Goal: Task Accomplishment & Management: Complete application form

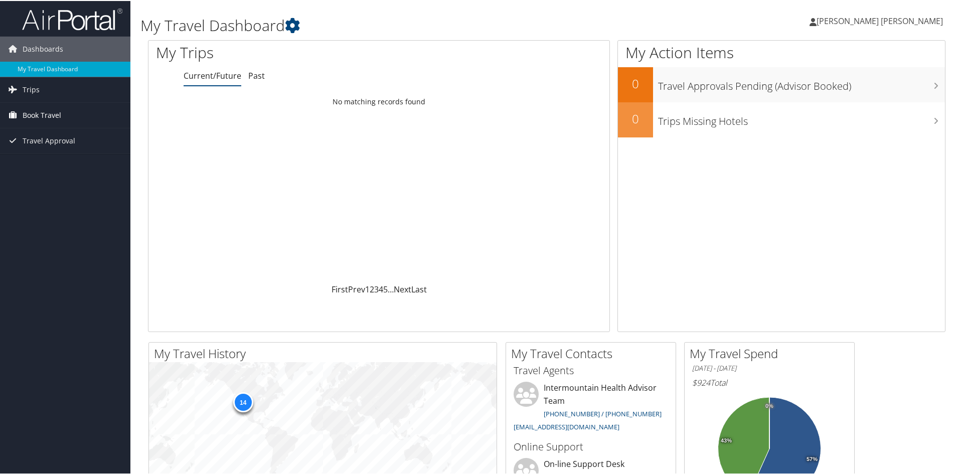
click at [30, 113] on span "Book Travel" at bounding box center [42, 114] width 39 height 25
click at [44, 134] on link "Agent Booking Request" at bounding box center [65, 134] width 130 height 15
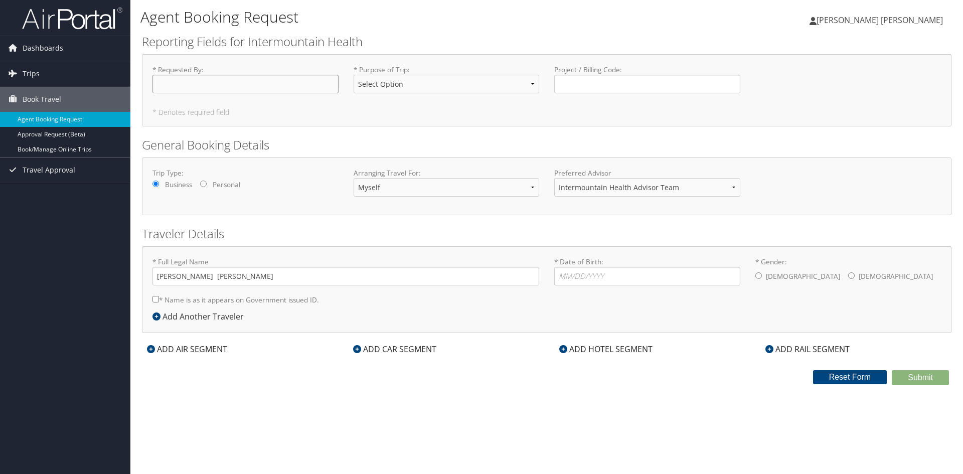
click at [262, 90] on input "* Requested By : Required" at bounding box center [246, 84] width 186 height 19
click at [654, 188] on select "Intermountain Health Advisor Team" at bounding box center [647, 187] width 186 height 19
click at [221, 88] on input "* Requested By : Required" at bounding box center [246, 84] width 186 height 19
click at [428, 88] on select "Select Option 3rd Party Reimbursable Business CME Conf or Education Groups Pers…" at bounding box center [447, 84] width 186 height 19
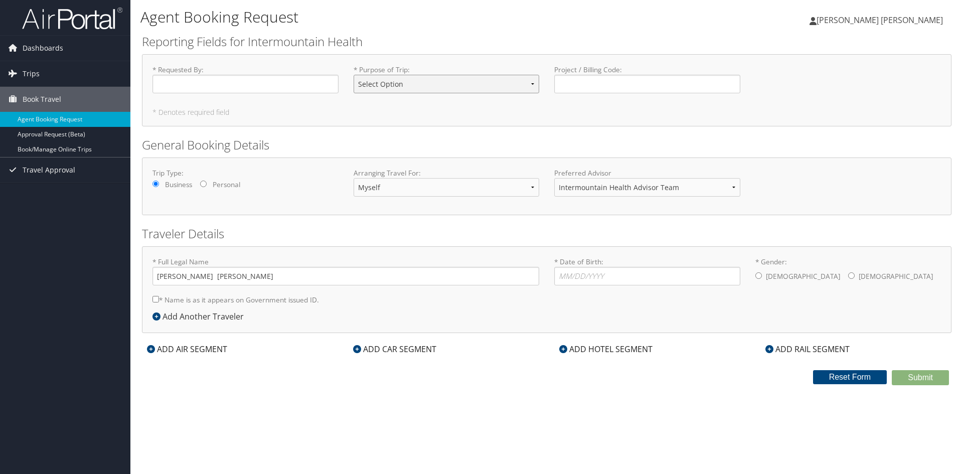
select select "Business"
click at [354, 75] on select "Select Option 3rd Party Reimbursable Business CME Conf or Education Groups Pers…" at bounding box center [447, 84] width 186 height 19
click at [294, 89] on input "* Requested By : Required" at bounding box center [246, 84] width 186 height 19
type input "[PERSON_NAME] [PERSON_NAME]"
click at [614, 269] on input "* Date of Birth: Invalid Date" at bounding box center [647, 276] width 186 height 19
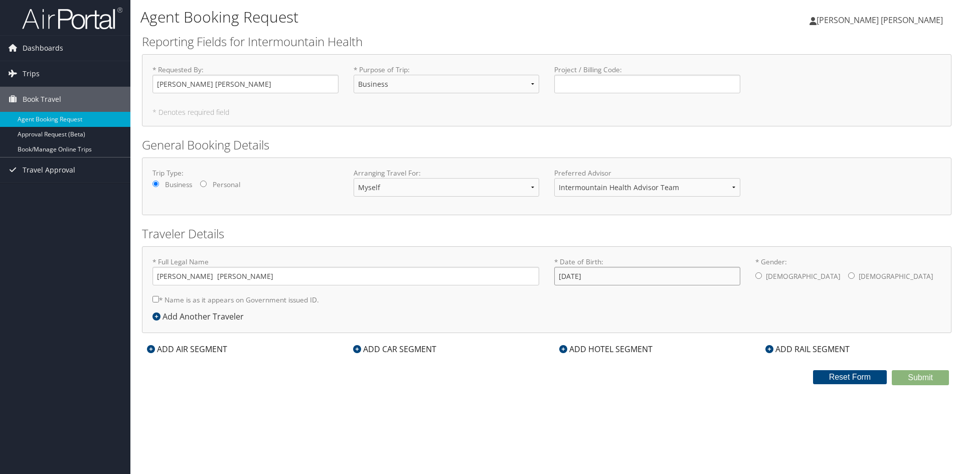
type input "10/31/1996"
click at [764, 281] on div "Male Female" at bounding box center [849, 277] width 186 height 20
click at [761, 278] on input "* Gender: Male Female" at bounding box center [759, 275] width 7 height 7
radio input "true"
click at [150, 301] on div "* Full Legal Name Jackson Naegle * Name is as it appears on Government issued I…" at bounding box center [346, 284] width 402 height 54
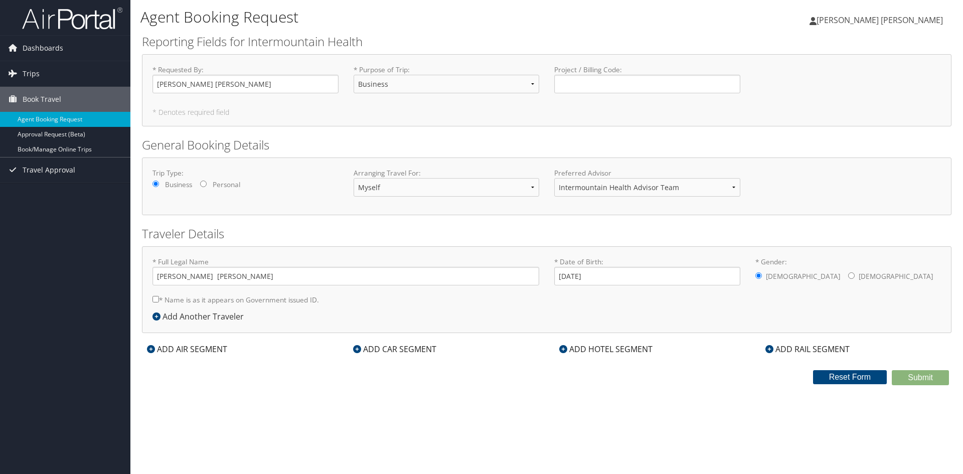
click at [156, 301] on input "* Name is as it appears on Government issued ID." at bounding box center [156, 299] width 7 height 7
checkbox input "true"
click at [186, 277] on input "Jackson Naegle" at bounding box center [346, 276] width 387 height 19
click at [283, 277] on input "Jackson Allen Naegle" at bounding box center [346, 276] width 387 height 19
type input "Jackson Allen Naegle"
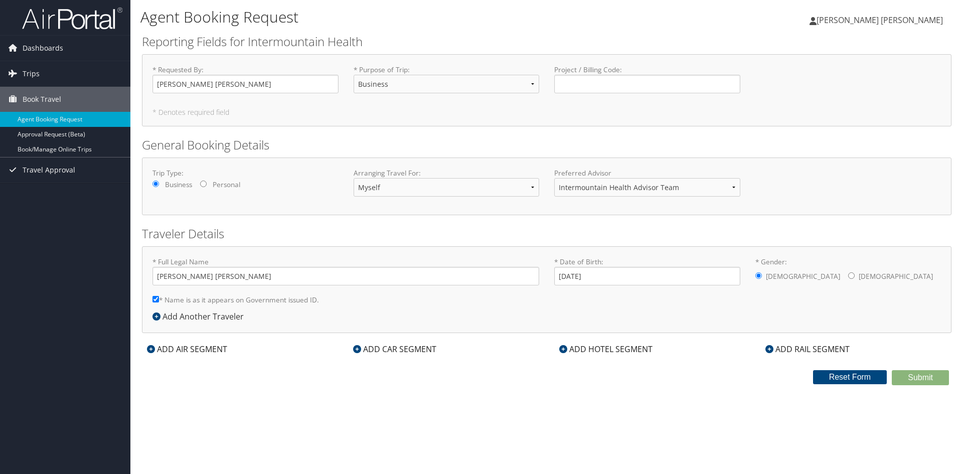
click at [402, 313] on div "* Full Legal Name Jackson Allen Naegle * Name is as it appears on Government is…" at bounding box center [547, 289] width 810 height 87
click at [591, 85] on input "Project / Billing Code : Required" at bounding box center [647, 84] width 186 height 19
type input "18300"
click at [625, 99] on div "Project / Billing Code : 18300 Required" at bounding box center [647, 83] width 201 height 37
drag, startPoint x: 604, startPoint y: 83, endPoint x: 546, endPoint y: 91, distance: 58.3
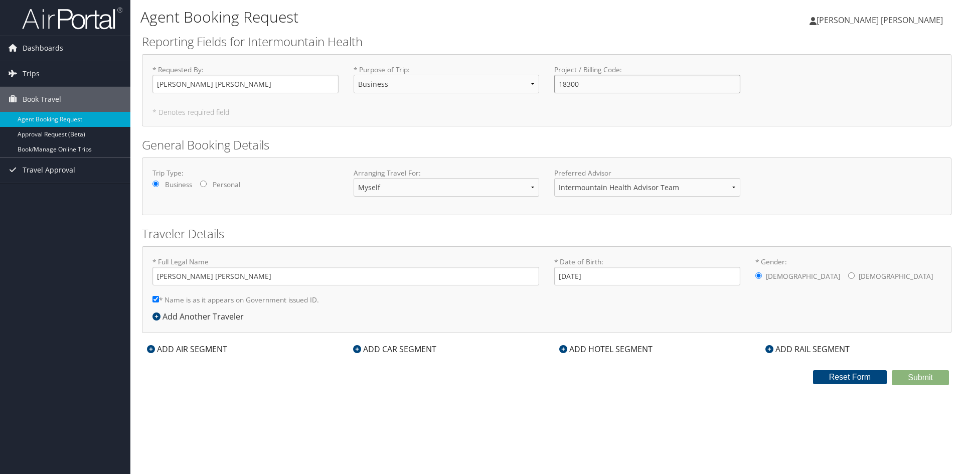
click at [546, 91] on div "* Requested By : Jackson Naegle Required * Purpose of Trip : Select Option 3rd …" at bounding box center [547, 83] width 804 height 37
click at [567, 104] on div "* Requested By : Jackson Naegle Required * Purpose of Trip : Select Option 3rd …" at bounding box center [547, 90] width 810 height 72
drag, startPoint x: 597, startPoint y: 85, endPoint x: 553, endPoint y: 93, distance: 44.3
click at [553, 93] on div "Project / Billing Code : 18300 Required" at bounding box center [647, 83] width 201 height 37
click at [553, 116] on h5 "* Denotes required field" at bounding box center [547, 112] width 789 height 7
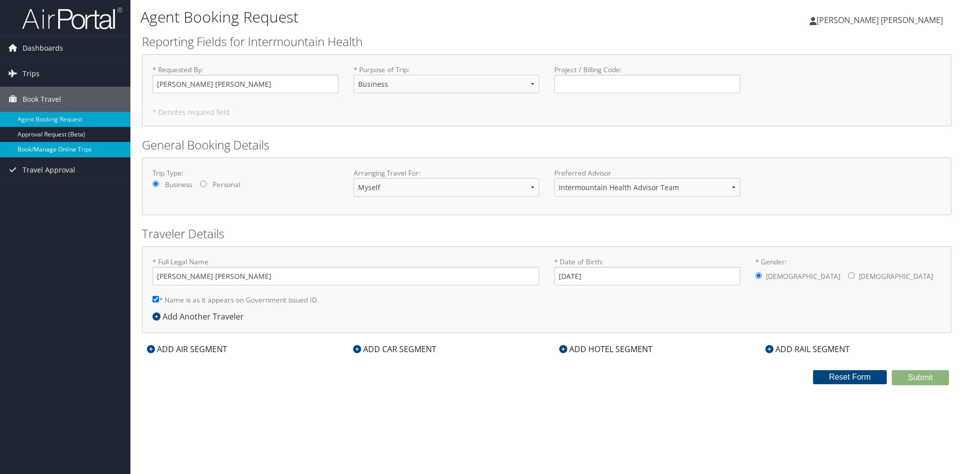
click at [49, 150] on link "Book/Manage Online Trips" at bounding box center [65, 149] width 130 height 15
click at [845, 384] on button "Reset Form" at bounding box center [850, 377] width 74 height 14
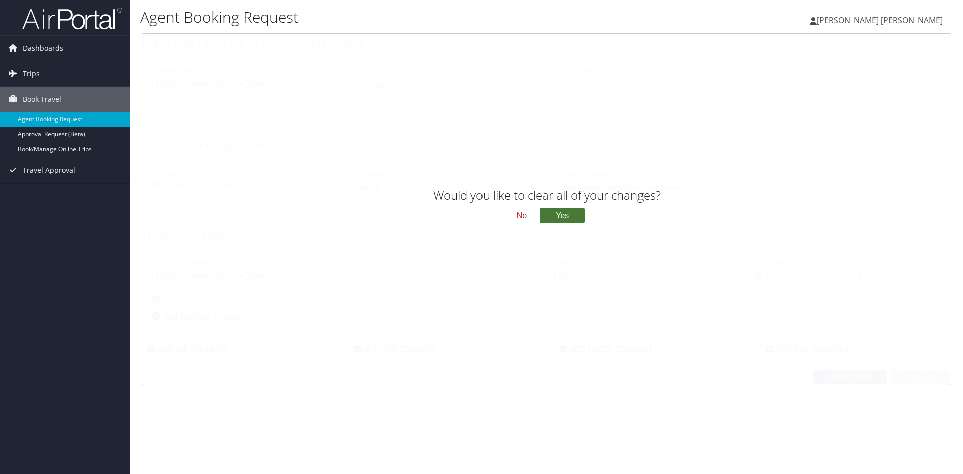
click at [556, 215] on button "Yes" at bounding box center [562, 215] width 45 height 15
